Goal: Transaction & Acquisition: Register for event/course

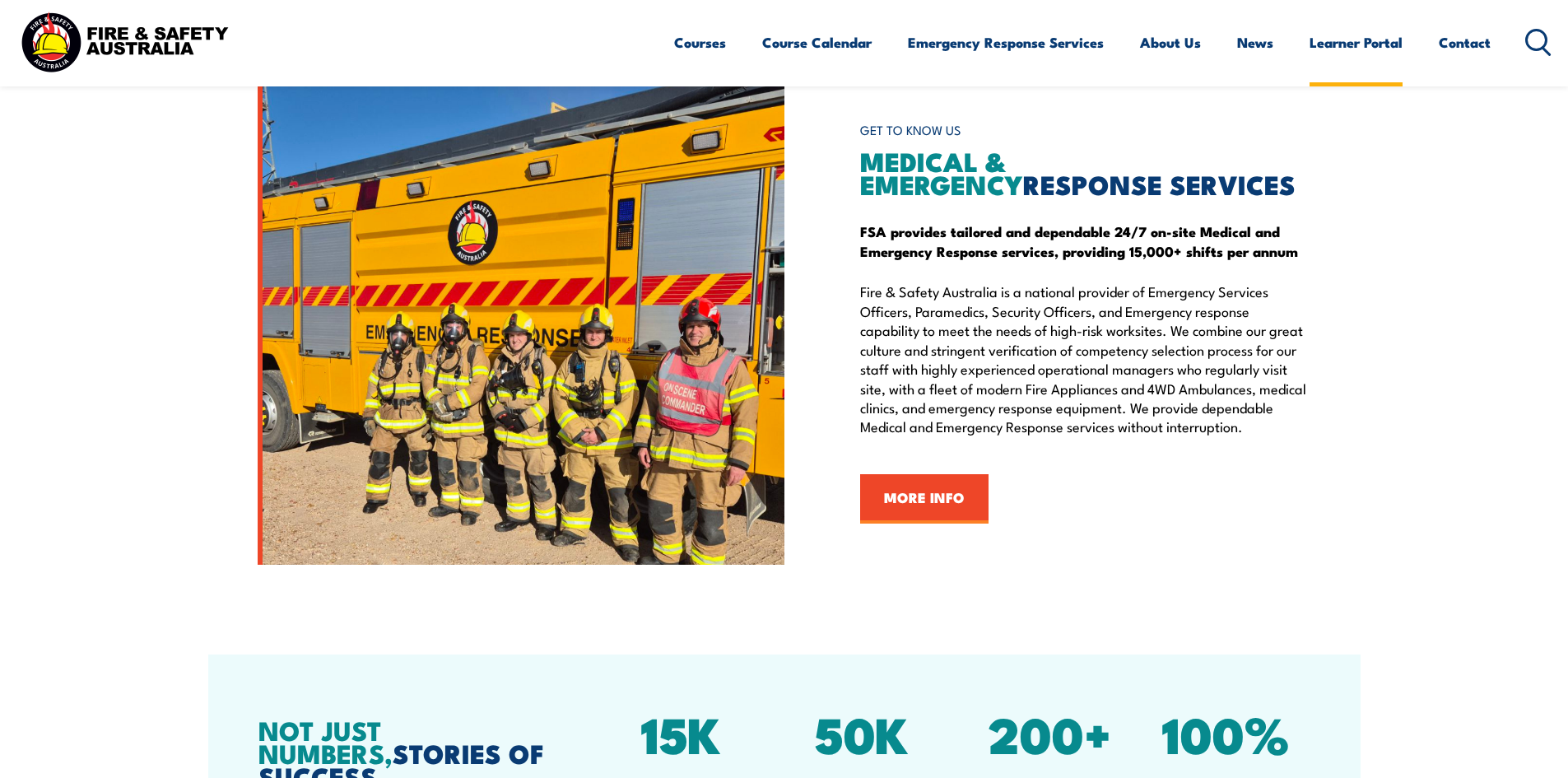
scroll to position [1730, 0]
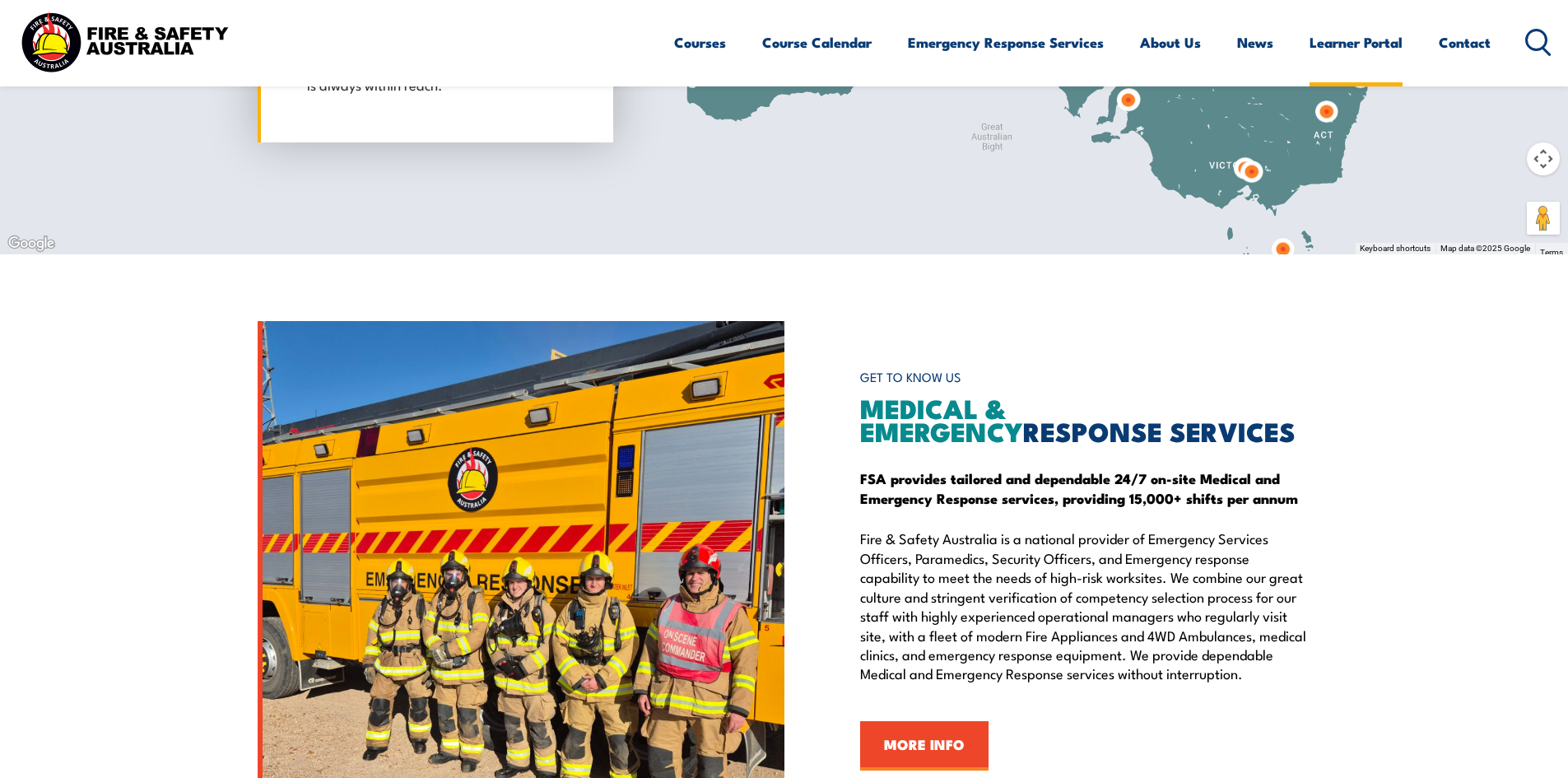
click at [1344, 47] on link "Learner Portal" at bounding box center [1356, 43] width 93 height 43
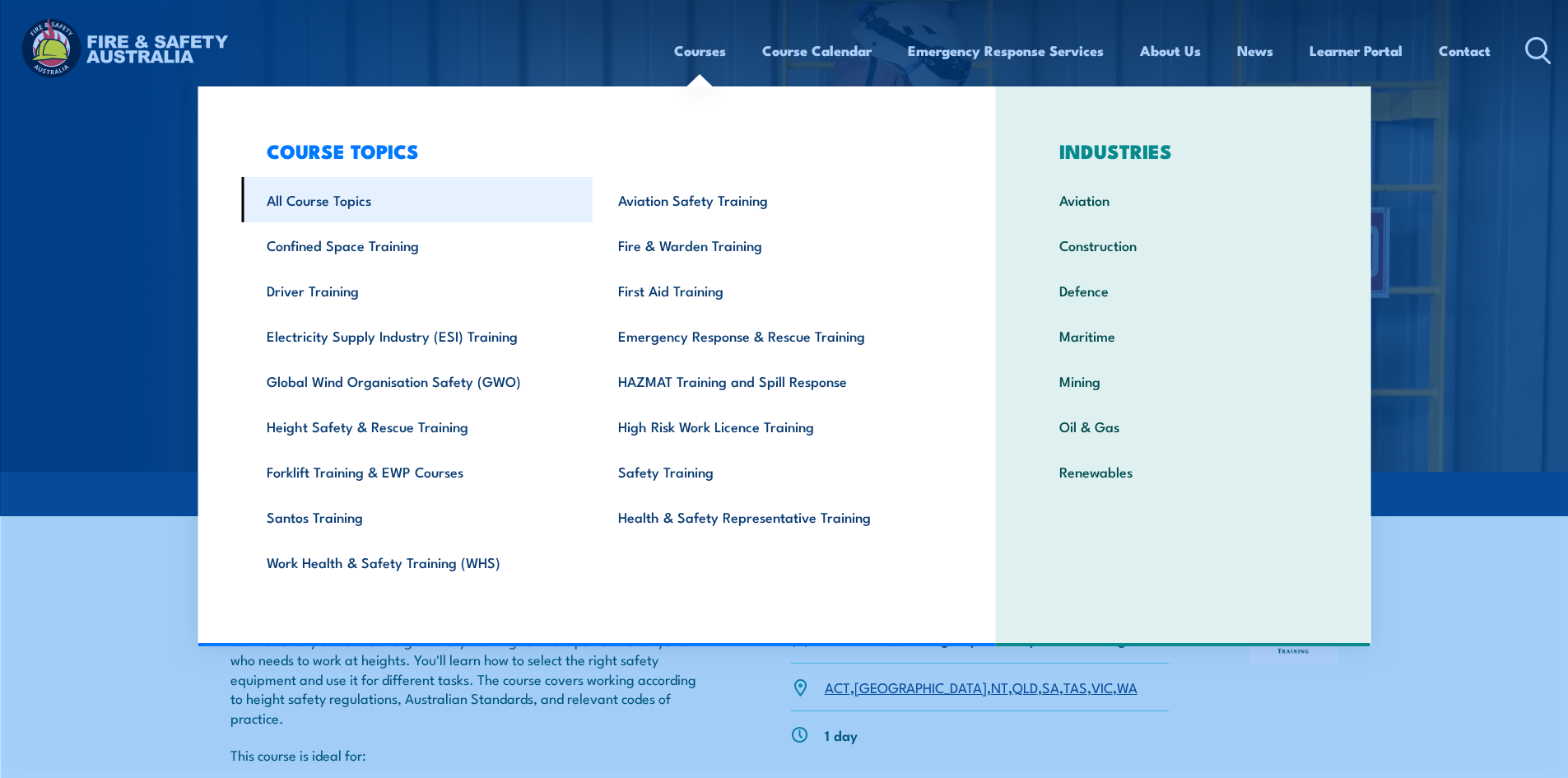
click at [347, 189] on link "All Course Topics" at bounding box center [416, 200] width 351 height 45
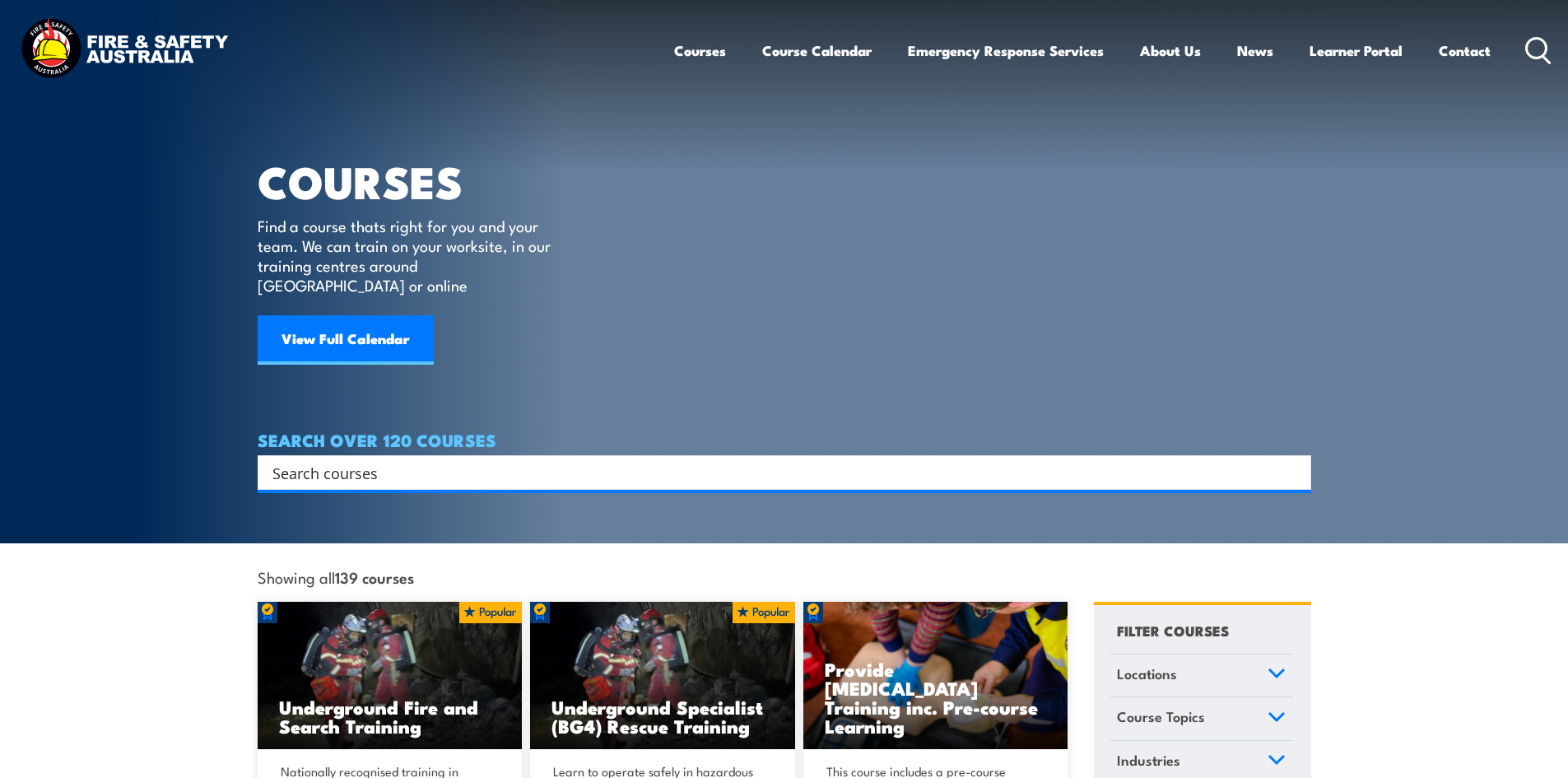
click at [461, 461] on input "Search input" at bounding box center [774, 473] width 1003 height 25
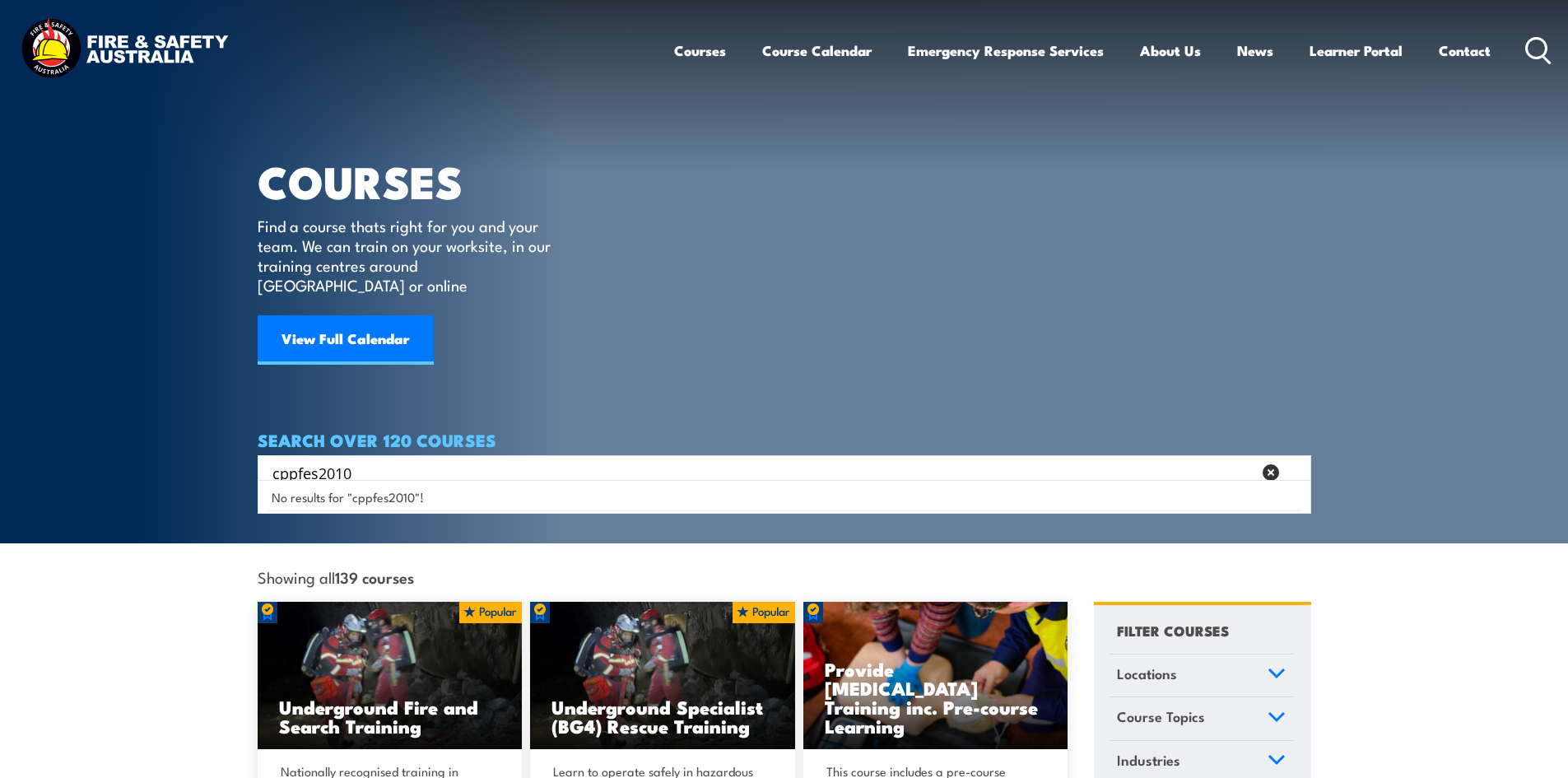
type input "cppfes2010"
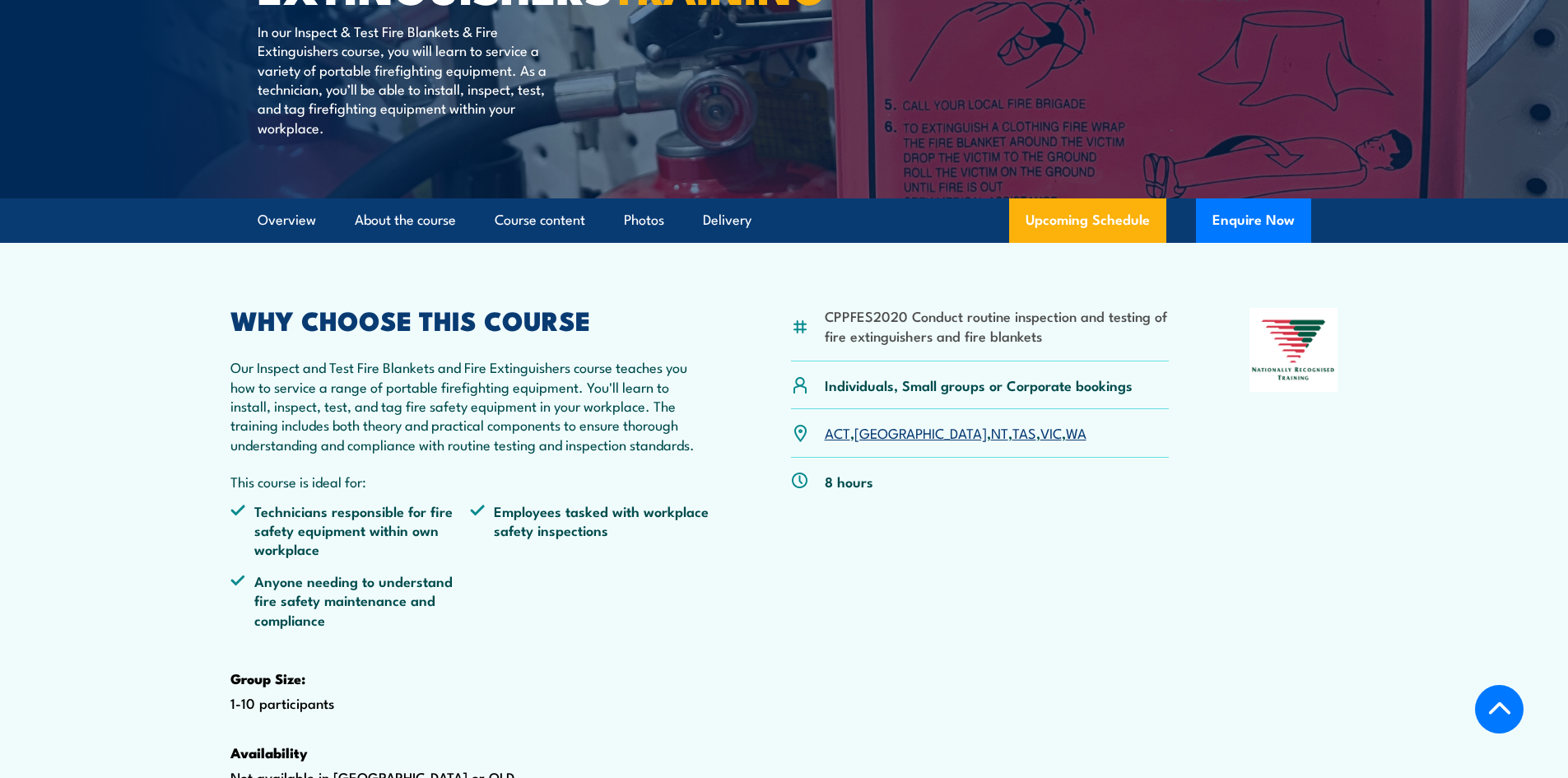
scroll to position [494, 0]
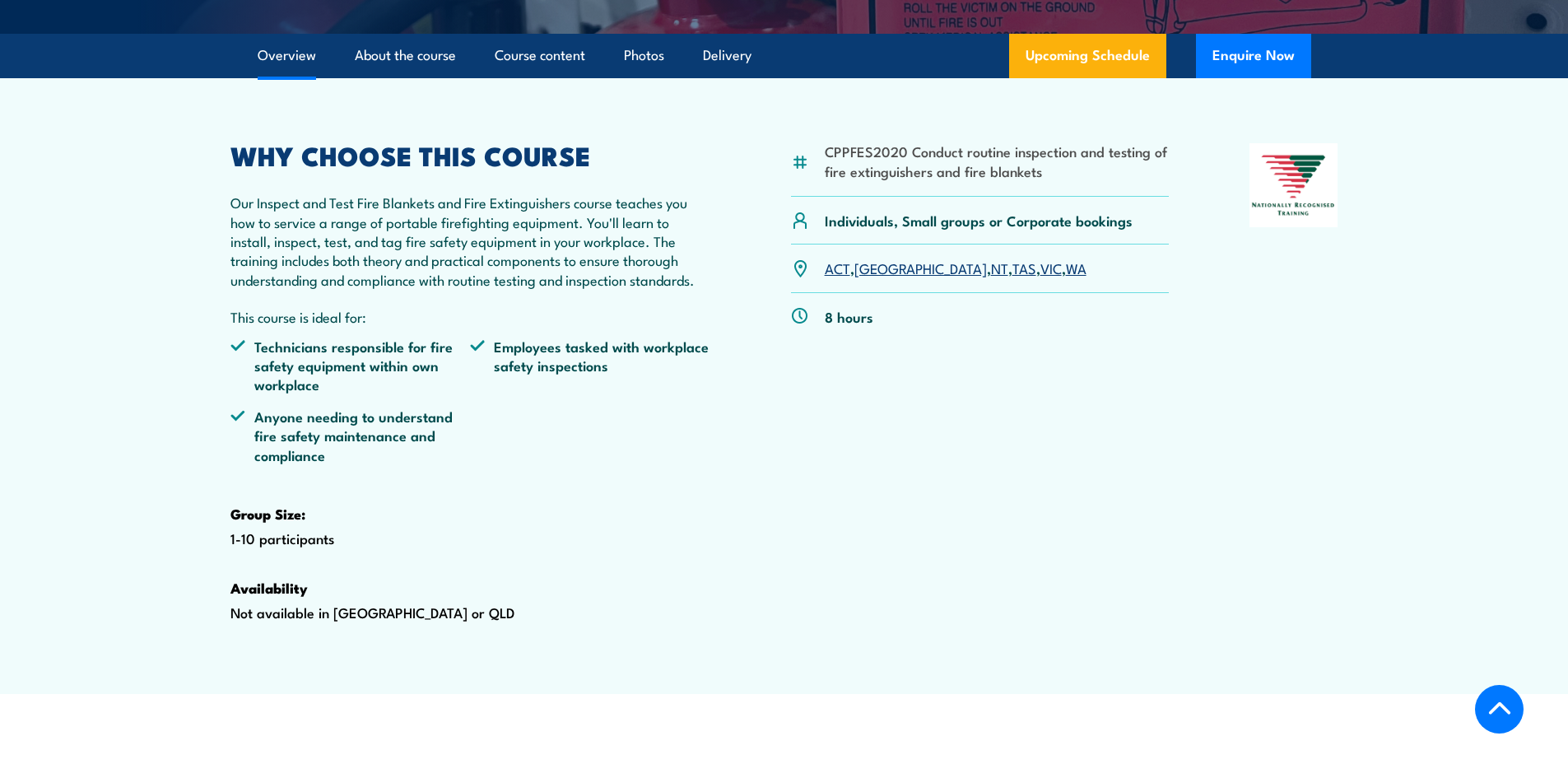
click at [876, 277] on link "NSW" at bounding box center [920, 268] width 133 height 20
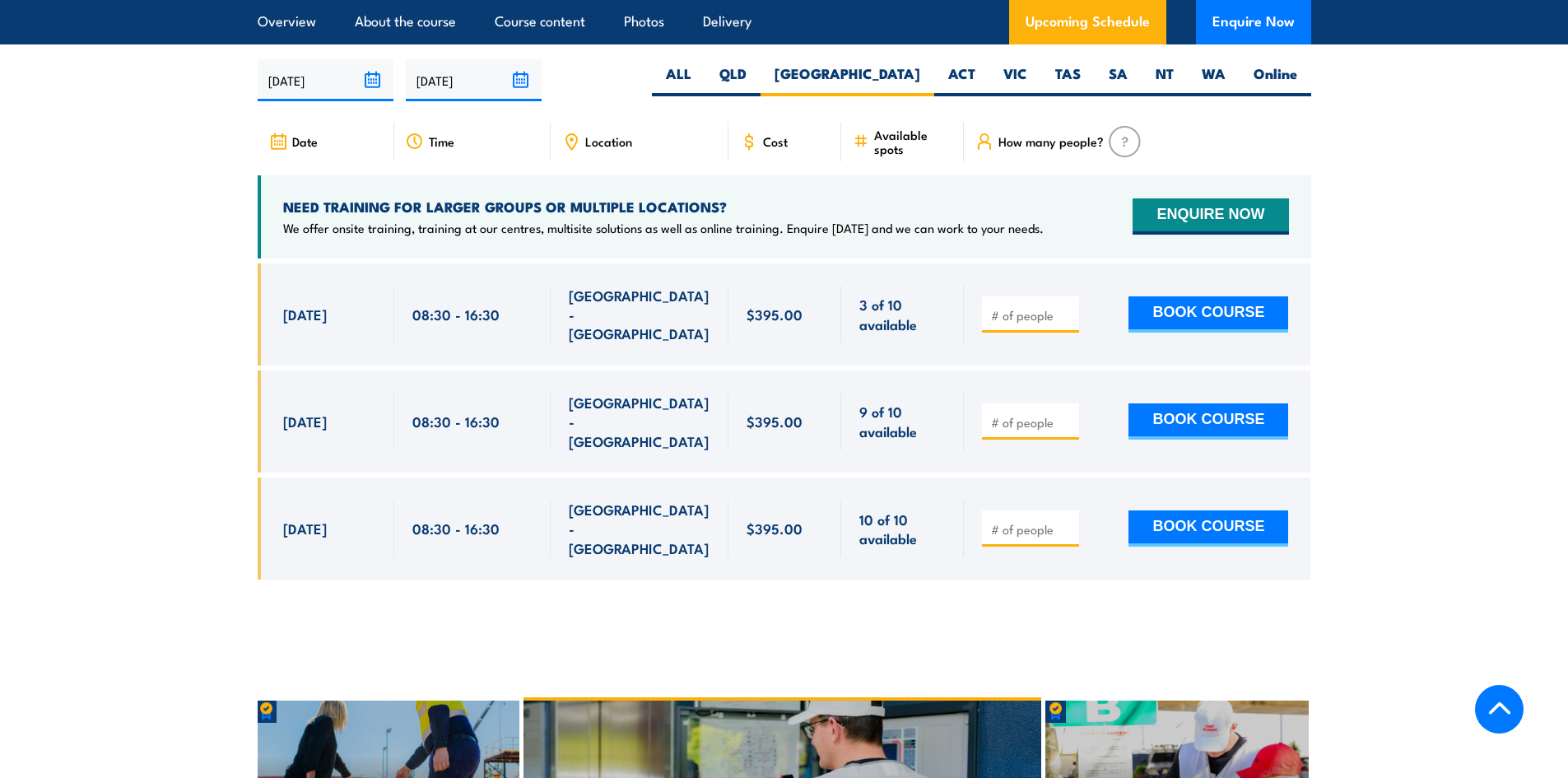
click at [1244, 511] on button "BOOK COURSE" at bounding box center [1208, 528] width 159 height 36
click at [996, 522] on input "number" at bounding box center [1032, 530] width 83 height 17
type input "1"
click at [1066, 522] on input "1" at bounding box center [1032, 530] width 83 height 17
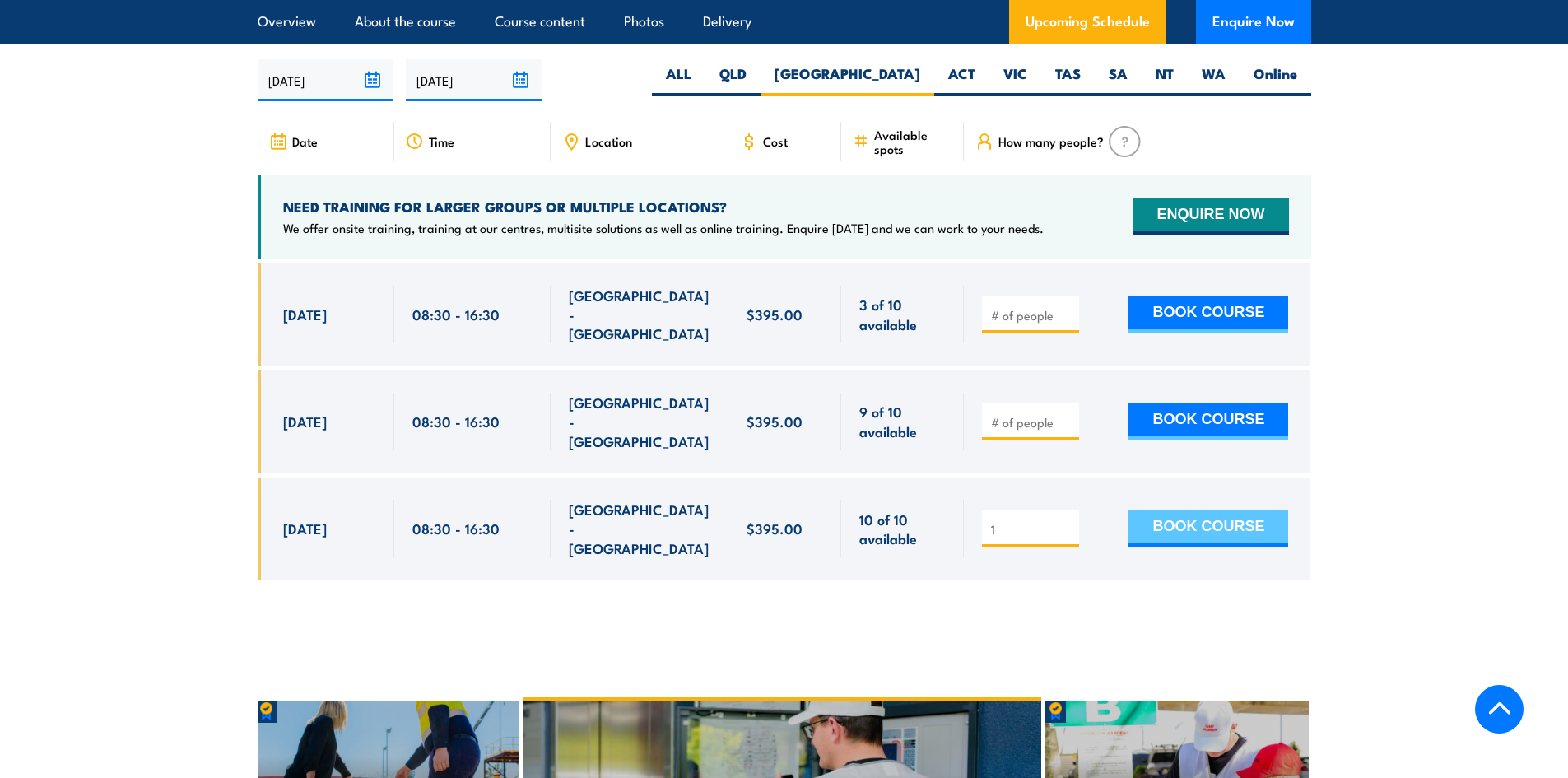
click at [1156, 511] on button "BOOK COURSE" at bounding box center [1208, 528] width 159 height 36
